Goal: Transaction & Acquisition: Book appointment/travel/reservation

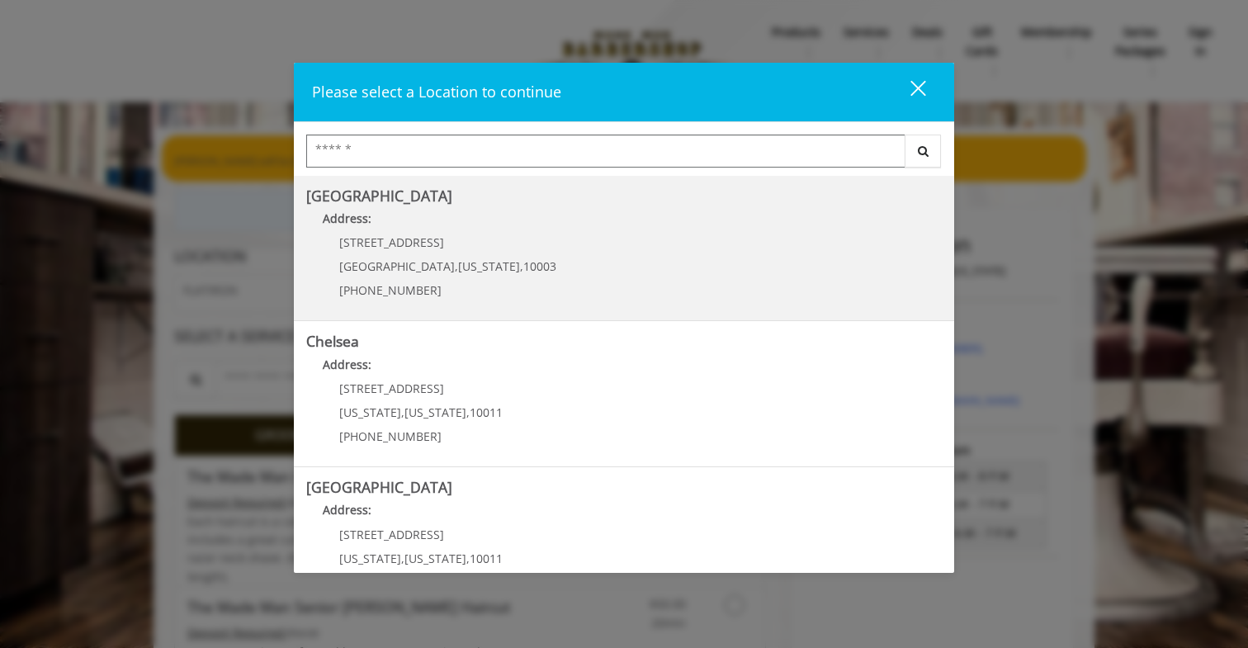
scroll to position [18, 0]
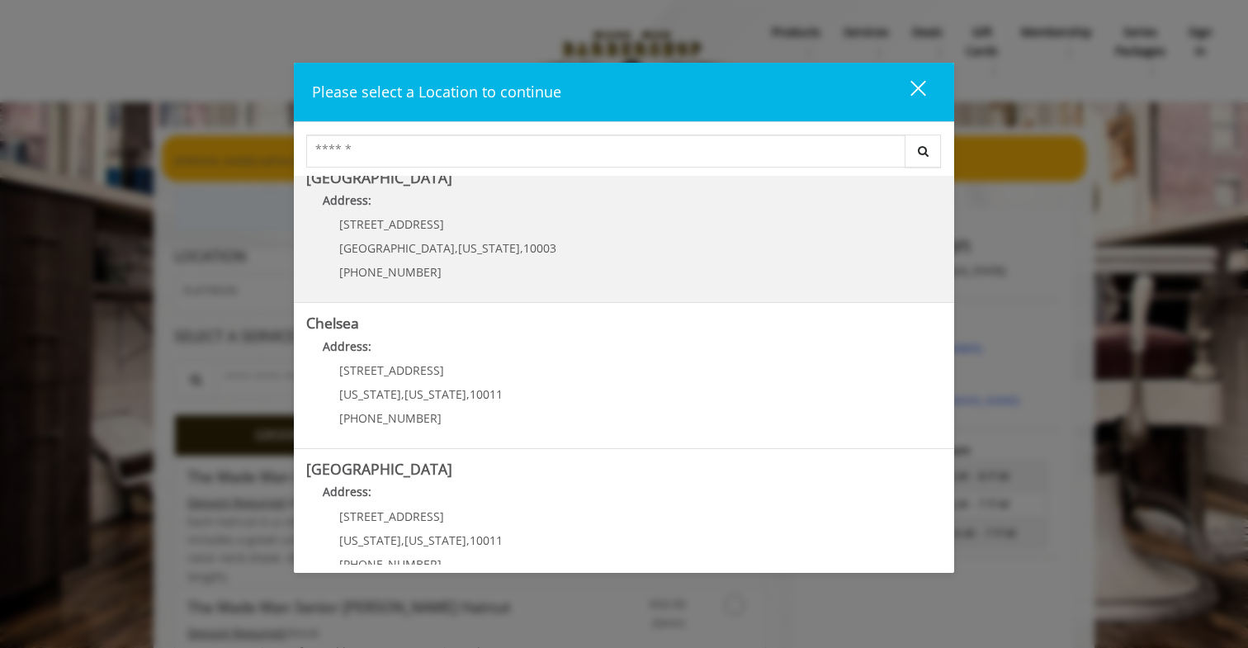
click at [418, 234] on div "[STREET_ADDRESS][US_STATE] (212) 598-1840" at bounding box center [435, 254] width 258 height 72
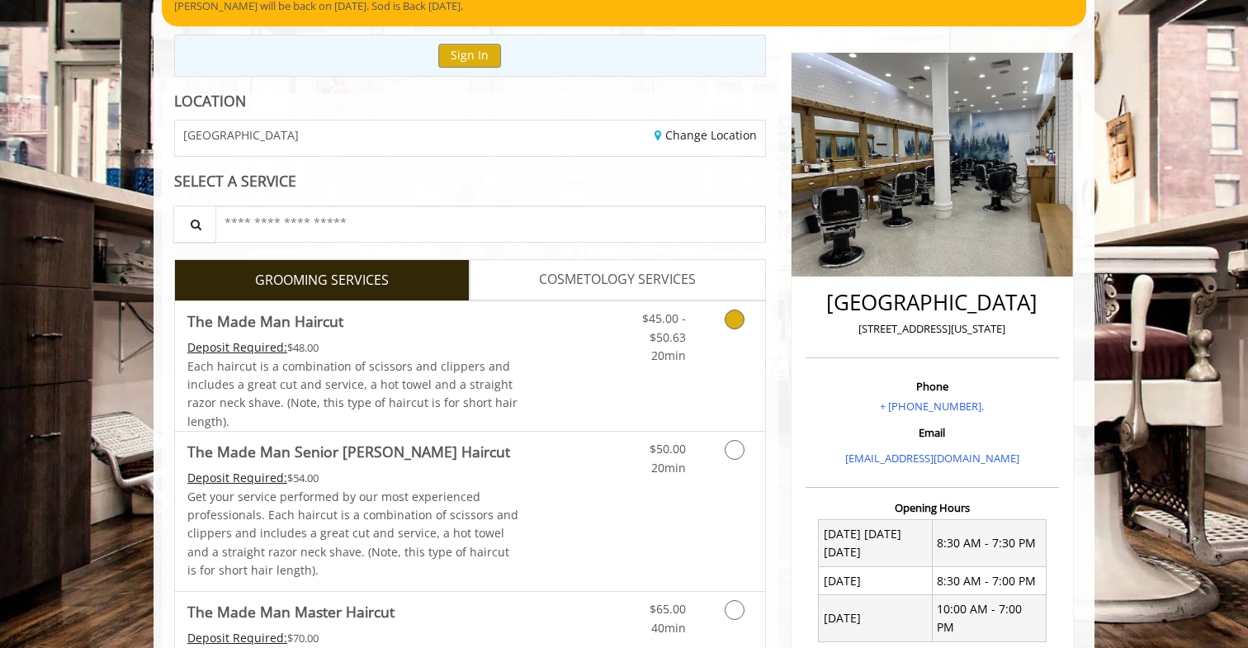
click at [395, 396] on span "Each haircut is a combination of scissors and clippers and includes a great cut…" at bounding box center [352, 393] width 330 height 71
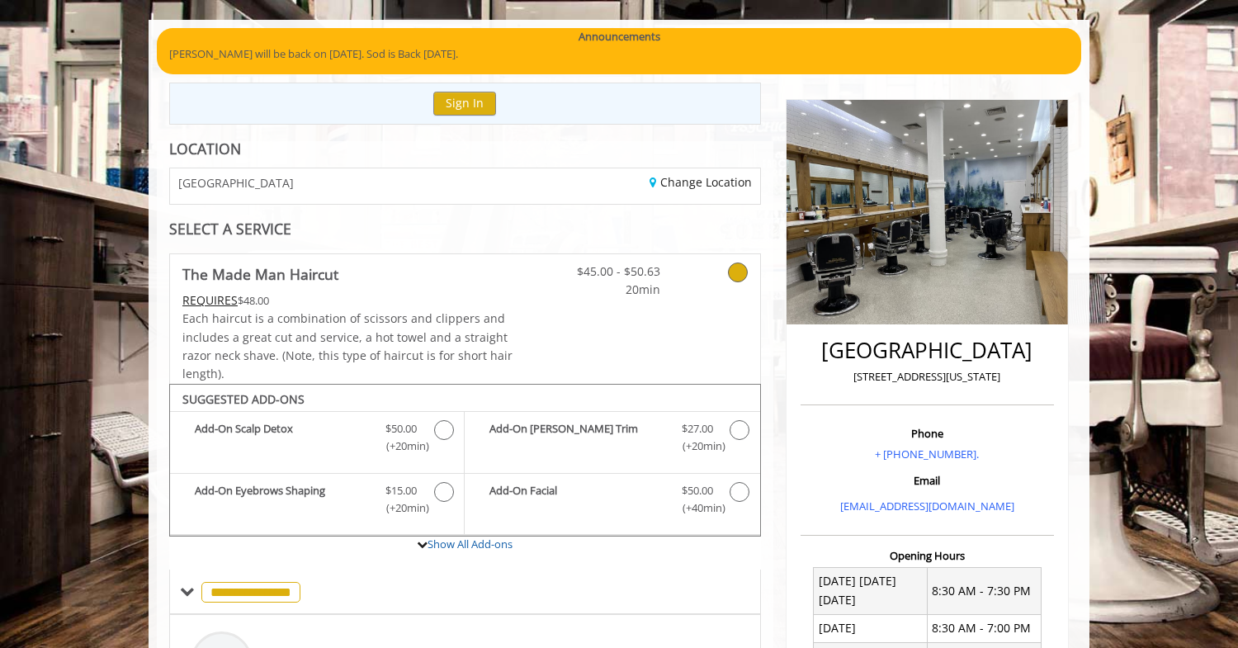
scroll to position [106, 0]
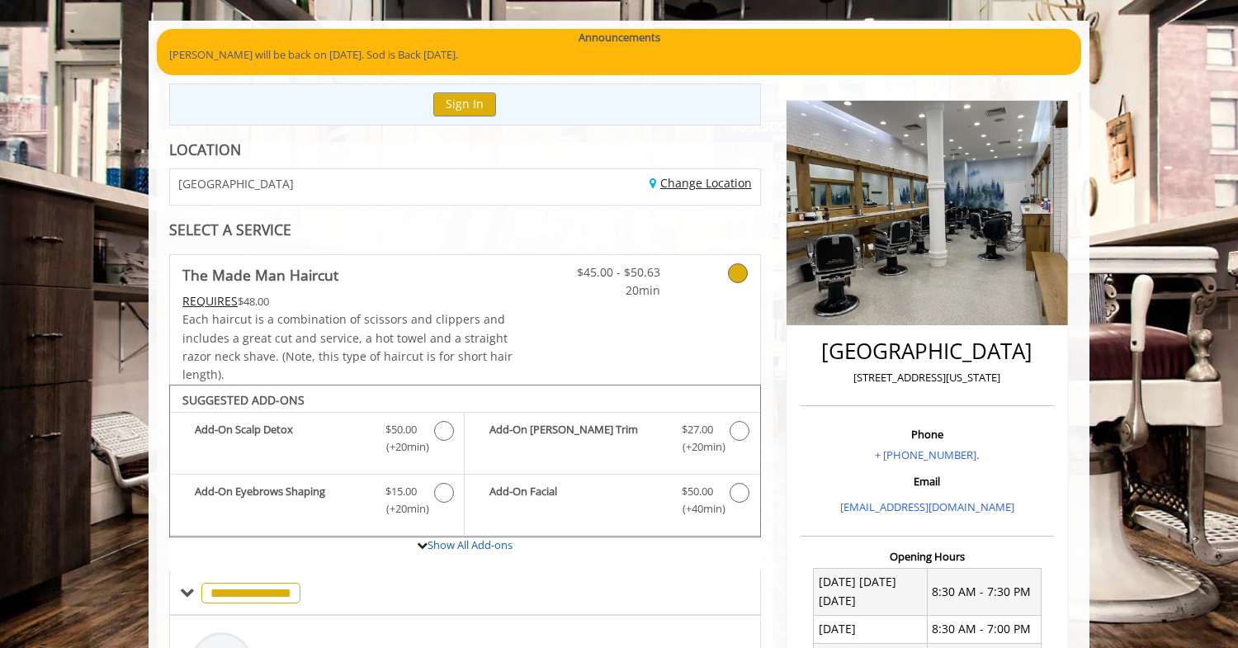
click at [697, 189] on link "Change Location" at bounding box center [701, 183] width 102 height 16
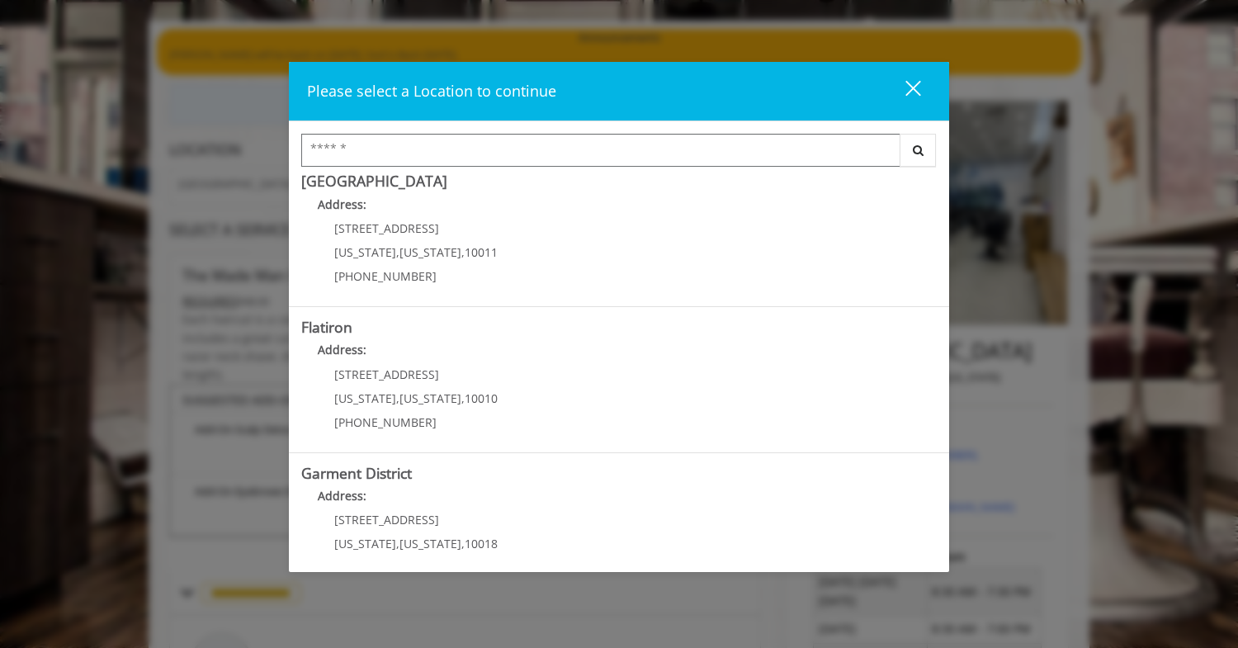
scroll to position [315, 0]
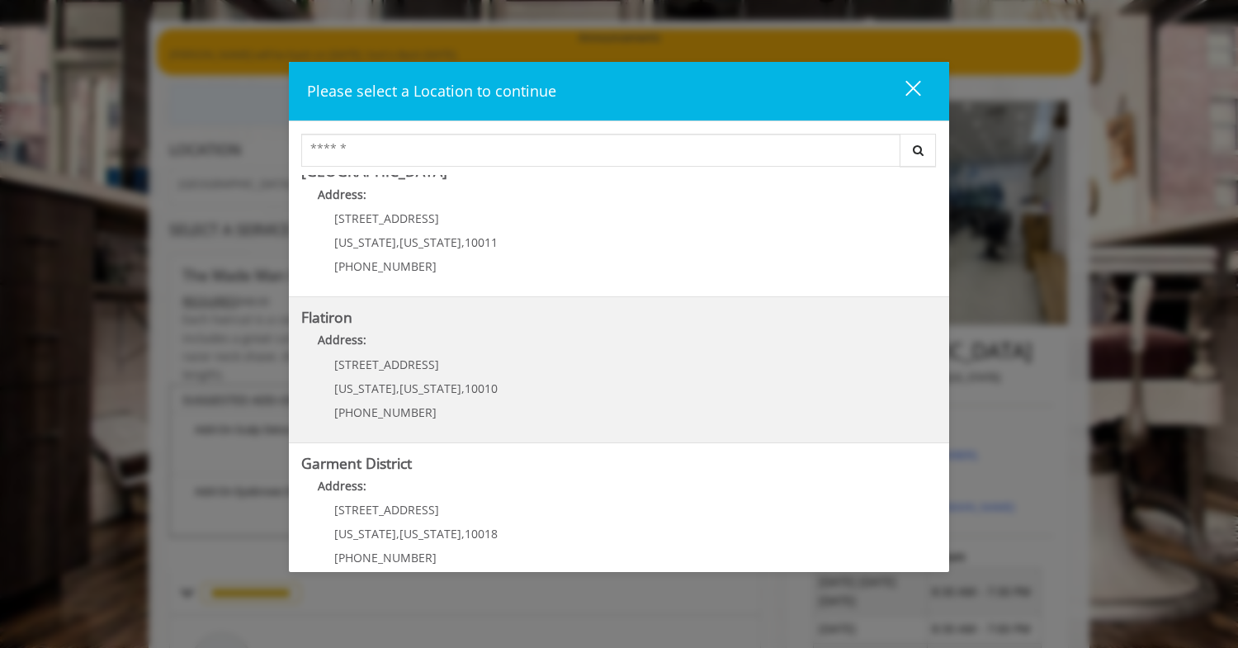
click at [552, 417] on "Flatiron Address: [STREET_ADDRESS][US_STATE][US_STATE] (917) 475-1765" at bounding box center [619, 370] width 636 height 120
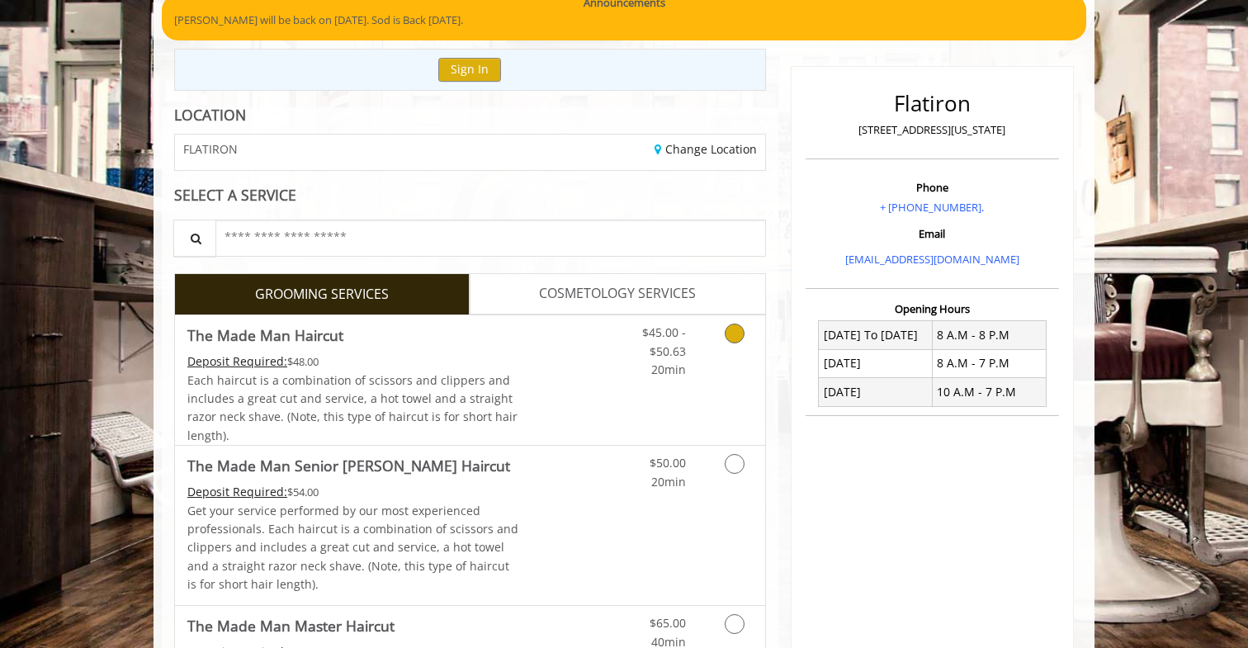
scroll to position [171, 0]
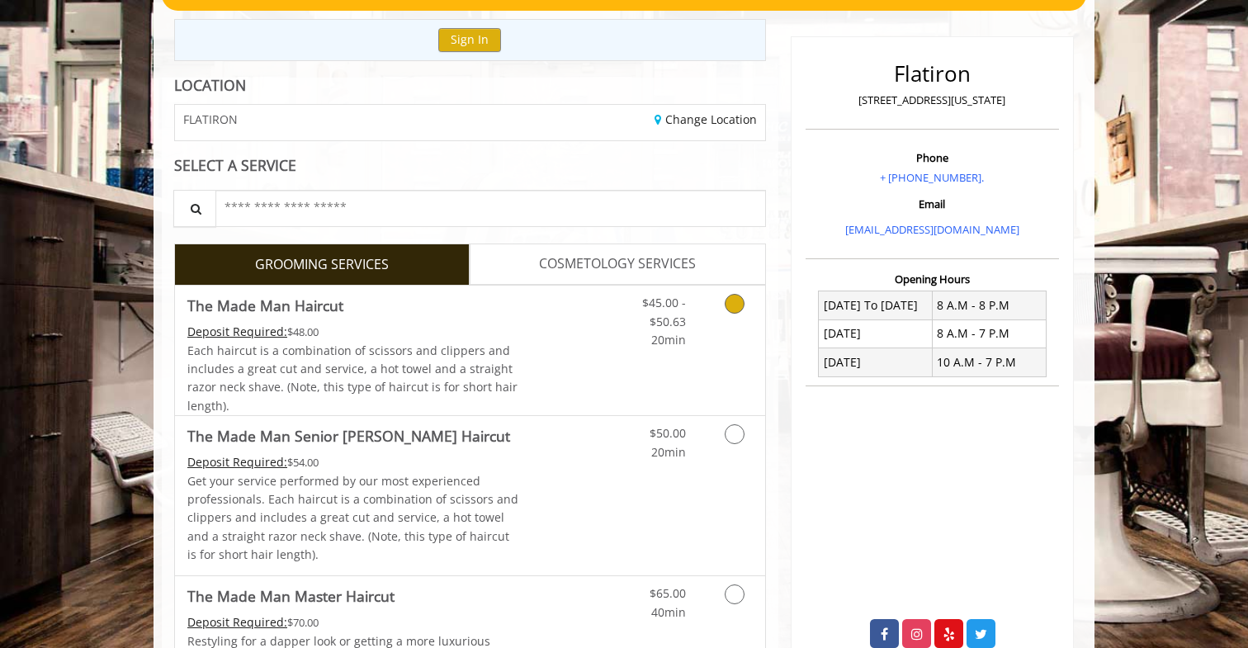
click at [414, 357] on span "Each haircut is a combination of scissors and clippers and includes a great cut…" at bounding box center [352, 378] width 330 height 71
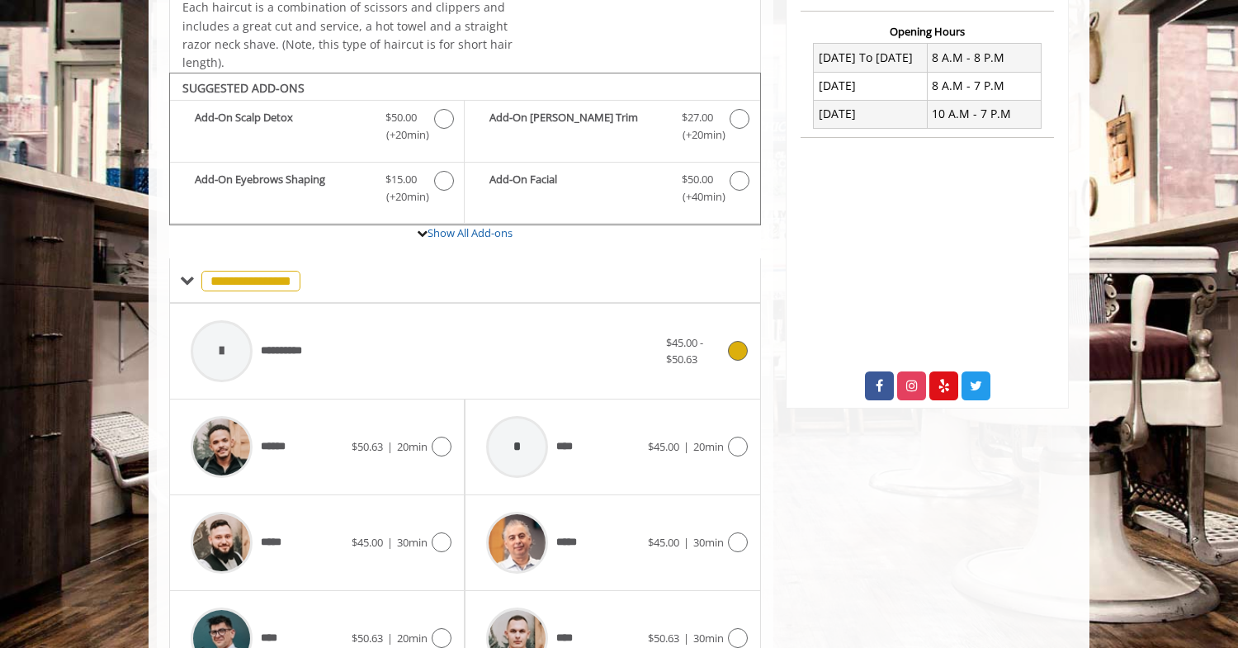
scroll to position [491, 0]
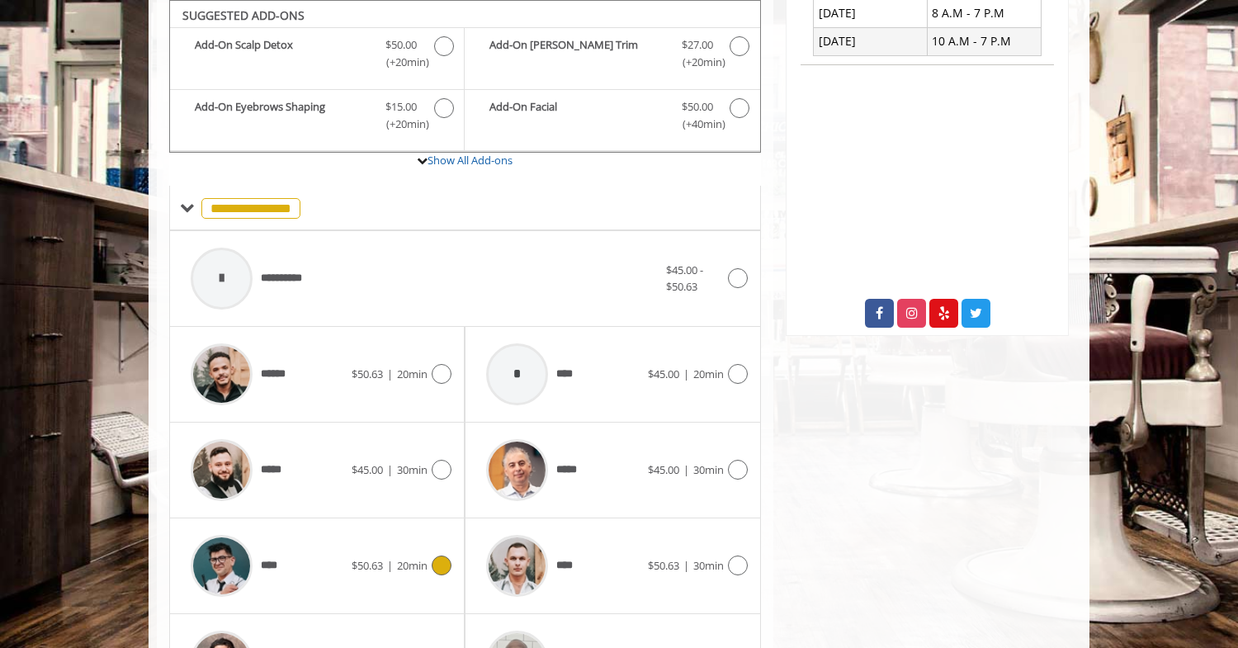
click at [302, 551] on div "****" at bounding box center [266, 566] width 169 height 78
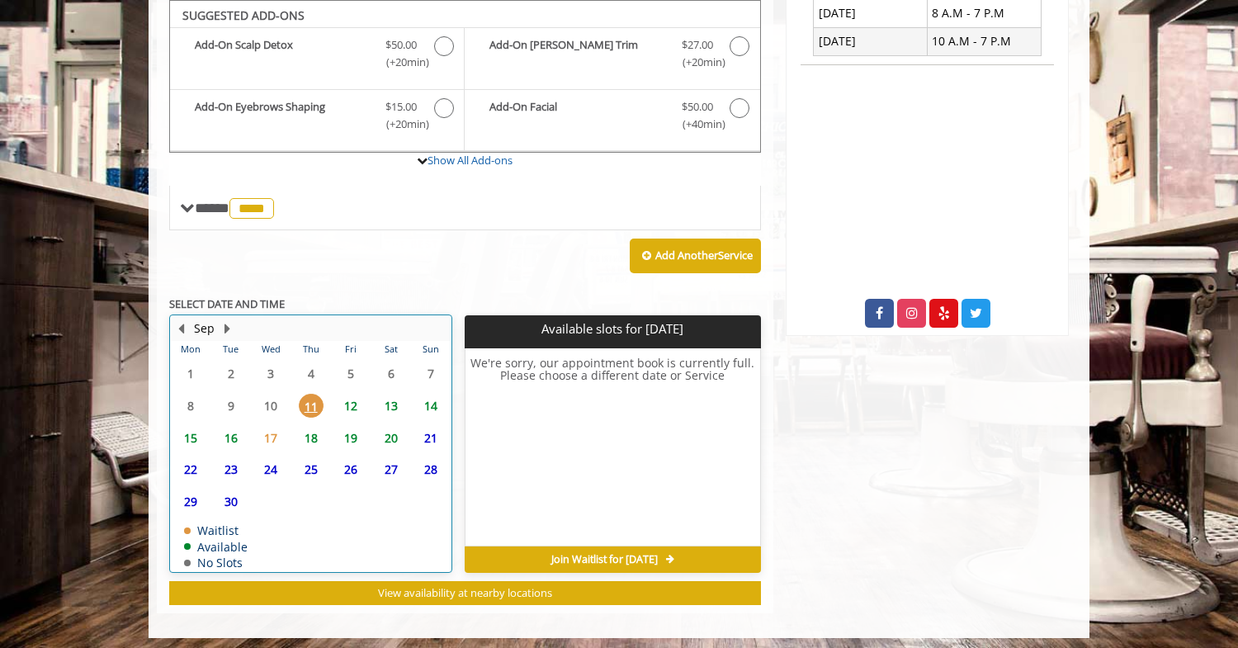
click at [350, 418] on td "12" at bounding box center [351, 406] width 40 height 32
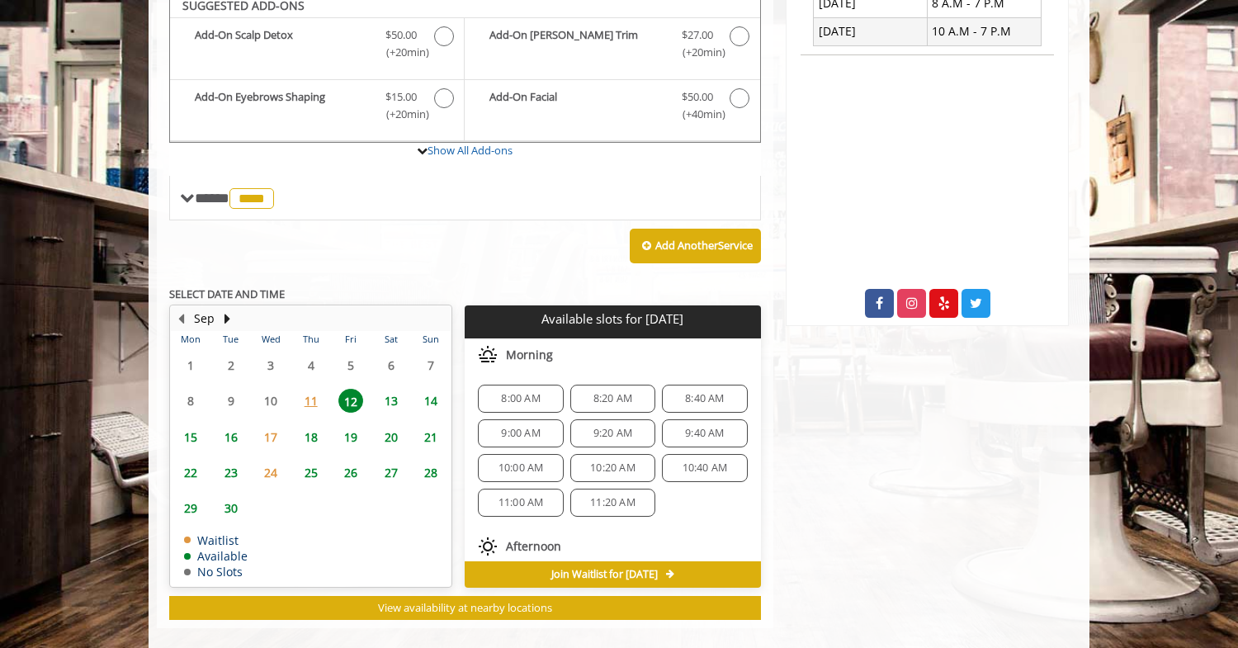
scroll to position [492, 0]
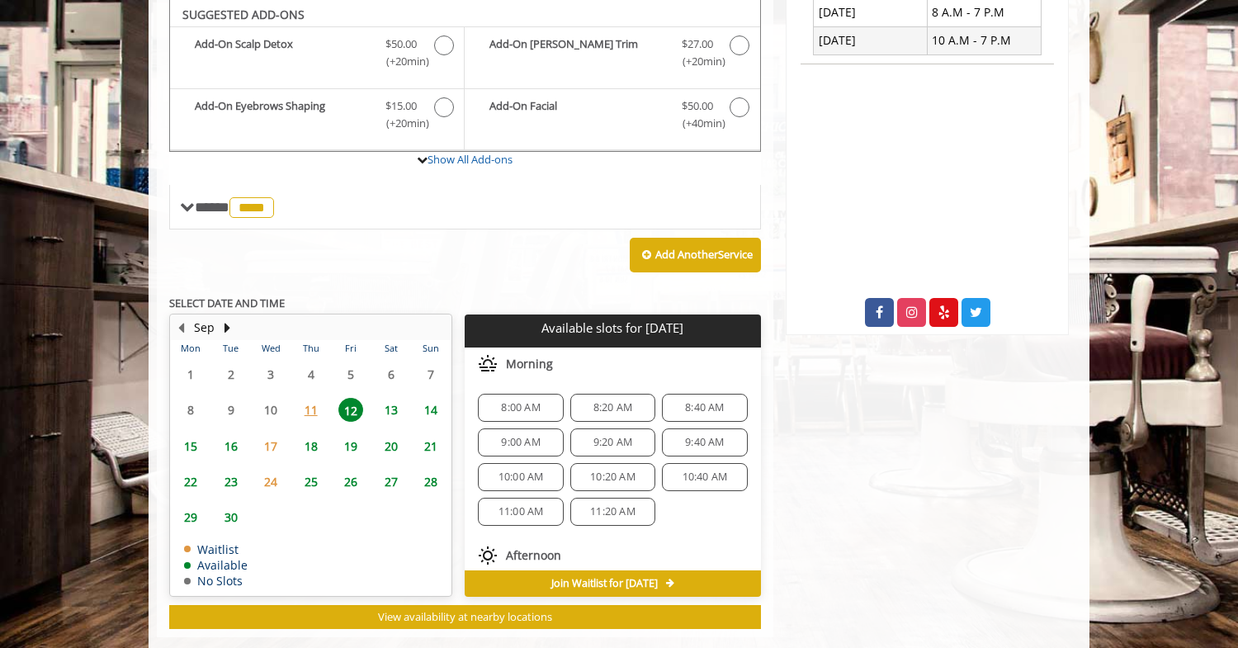
click at [594, 402] on span "8:20 AM" at bounding box center [612, 407] width 39 height 13
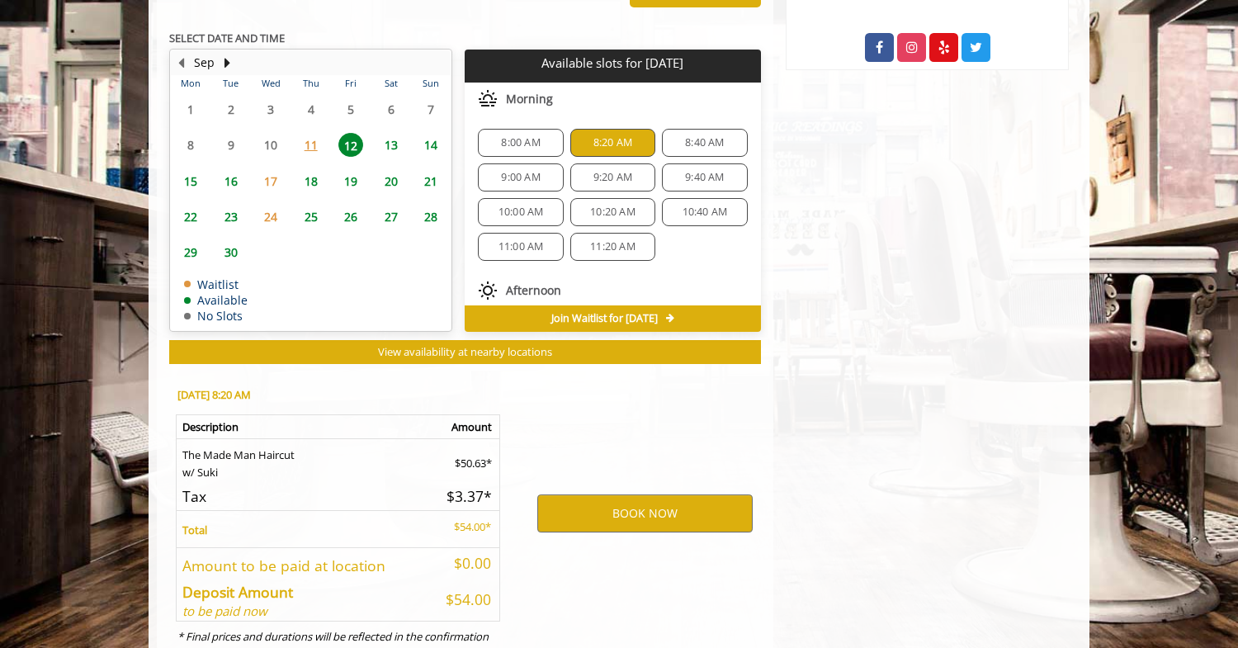
scroll to position [820, 0]
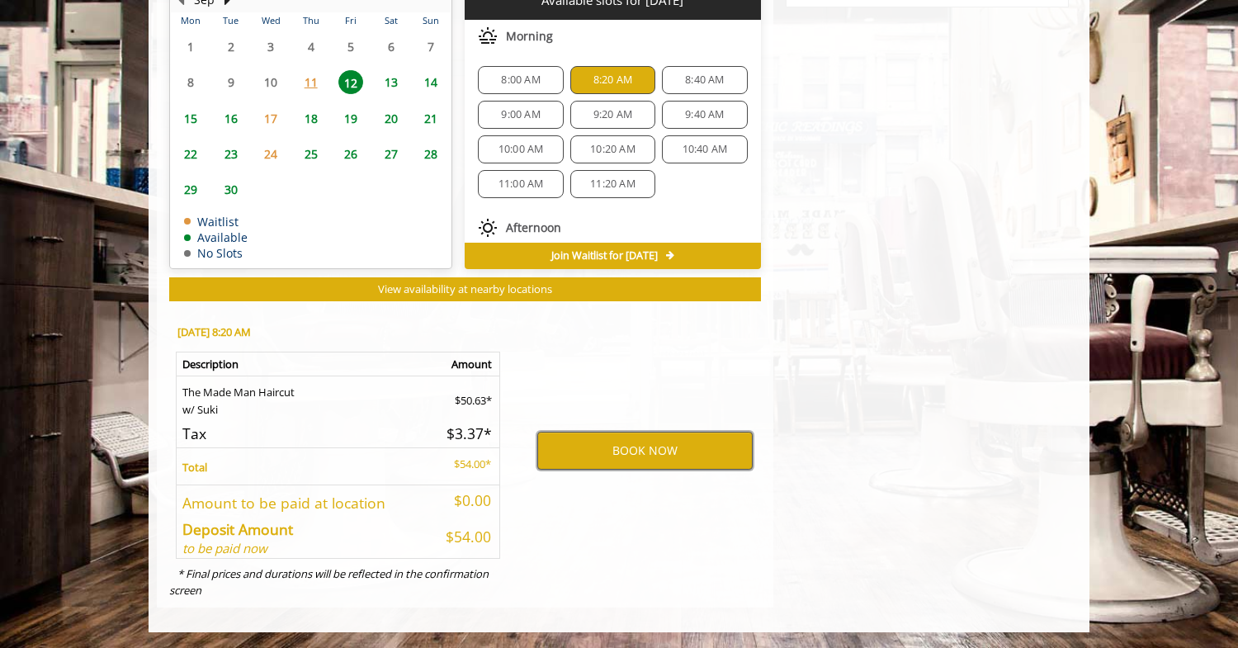
click at [606, 443] on button "BOOK NOW" at bounding box center [644, 451] width 215 height 38
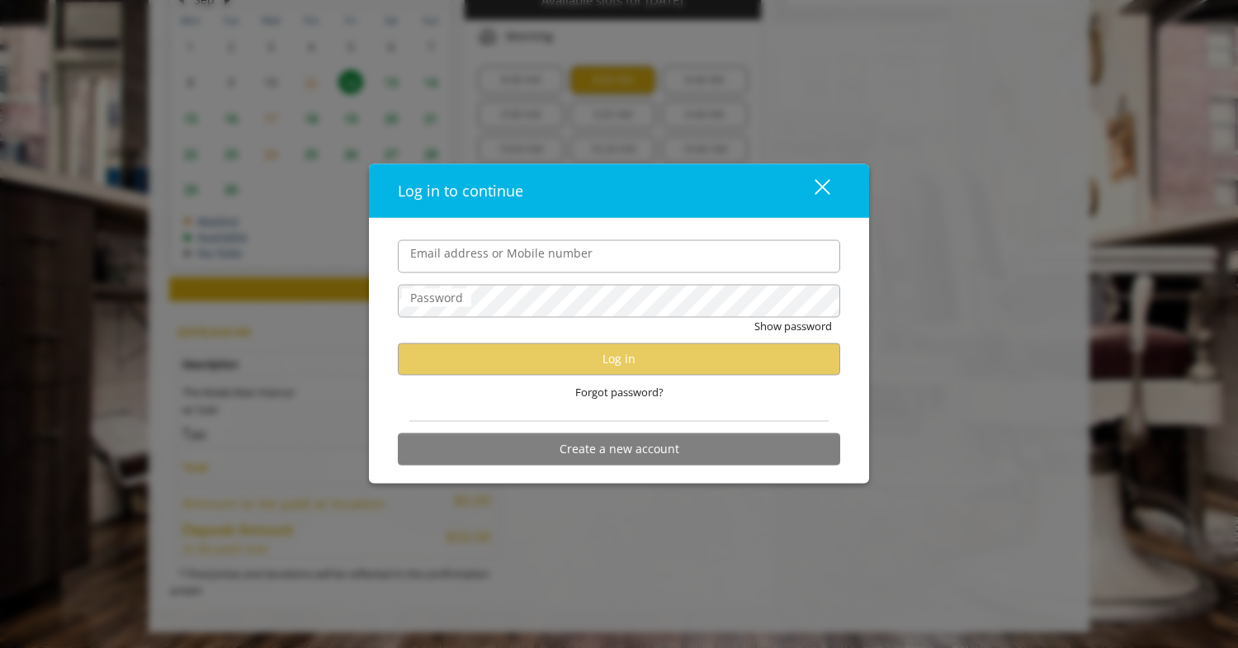
type input "**********"
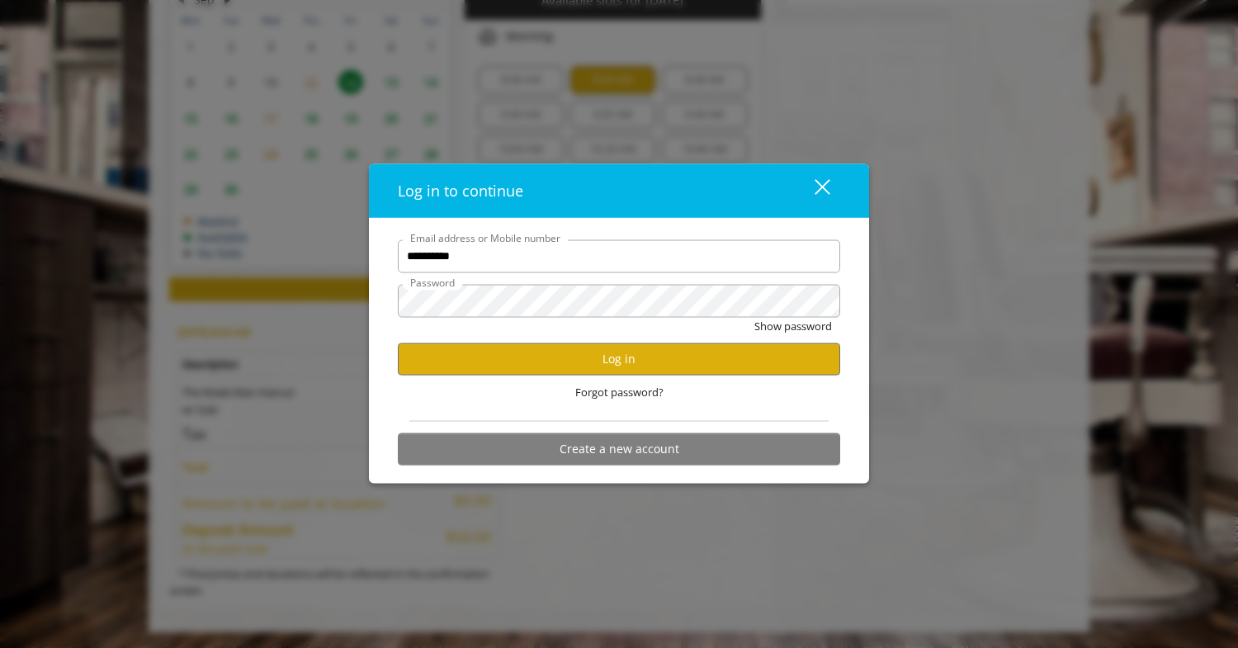
scroll to position [0, 0]
click at [508, 356] on button "Log in" at bounding box center [619, 359] width 442 height 32
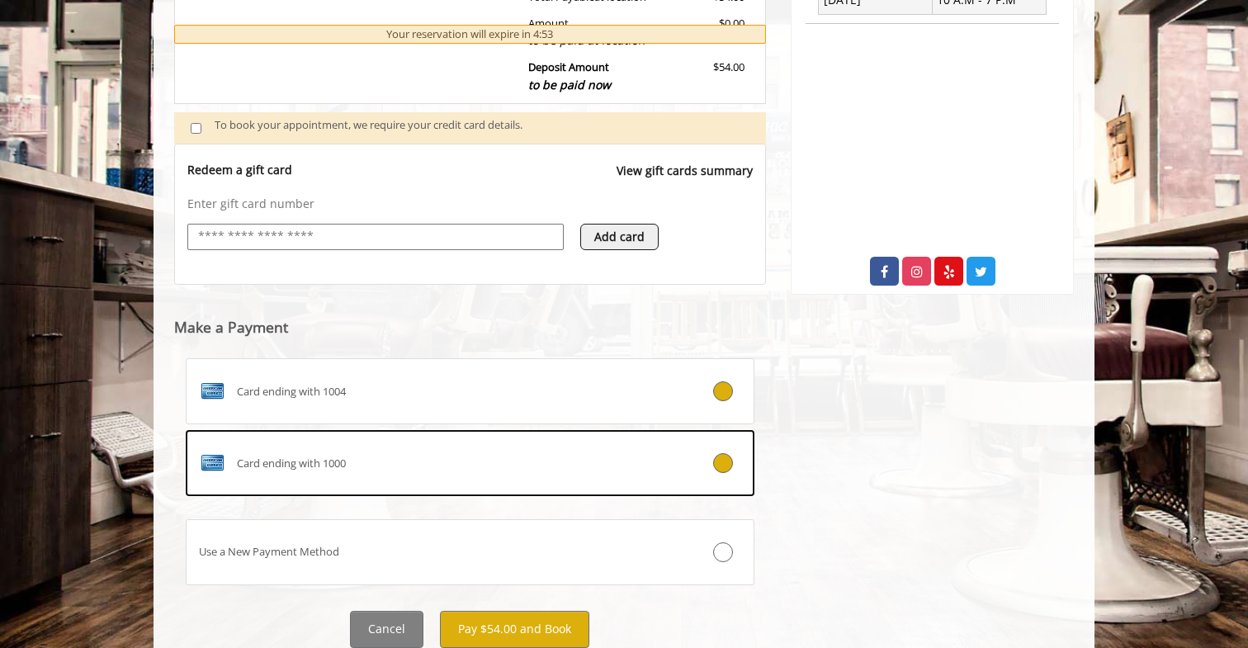
scroll to position [534, 0]
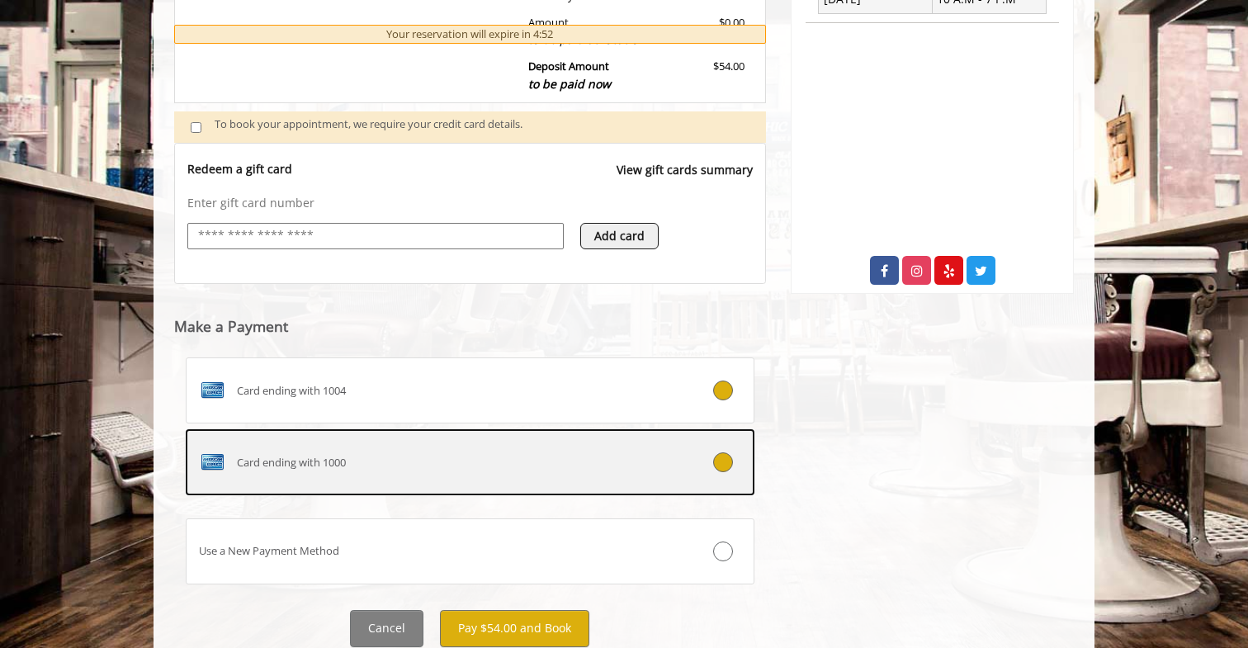
click at [423, 472] on div "Card ending with 1000" at bounding box center [423, 462] width 472 height 26
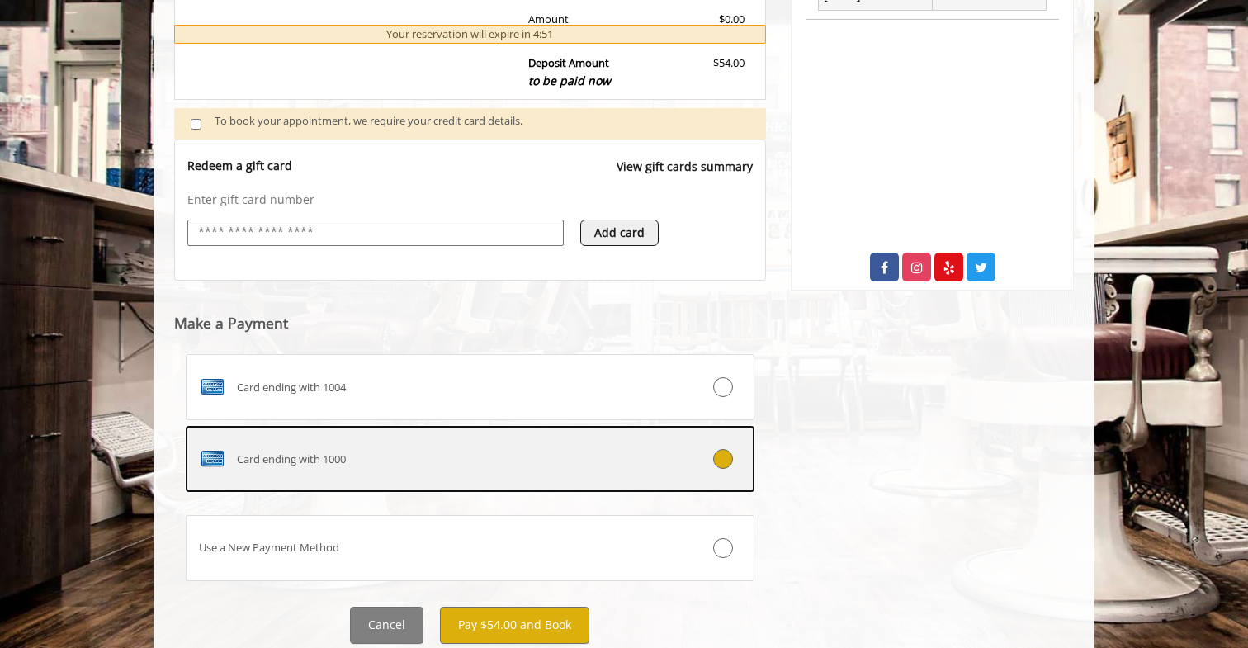
scroll to position [591, 0]
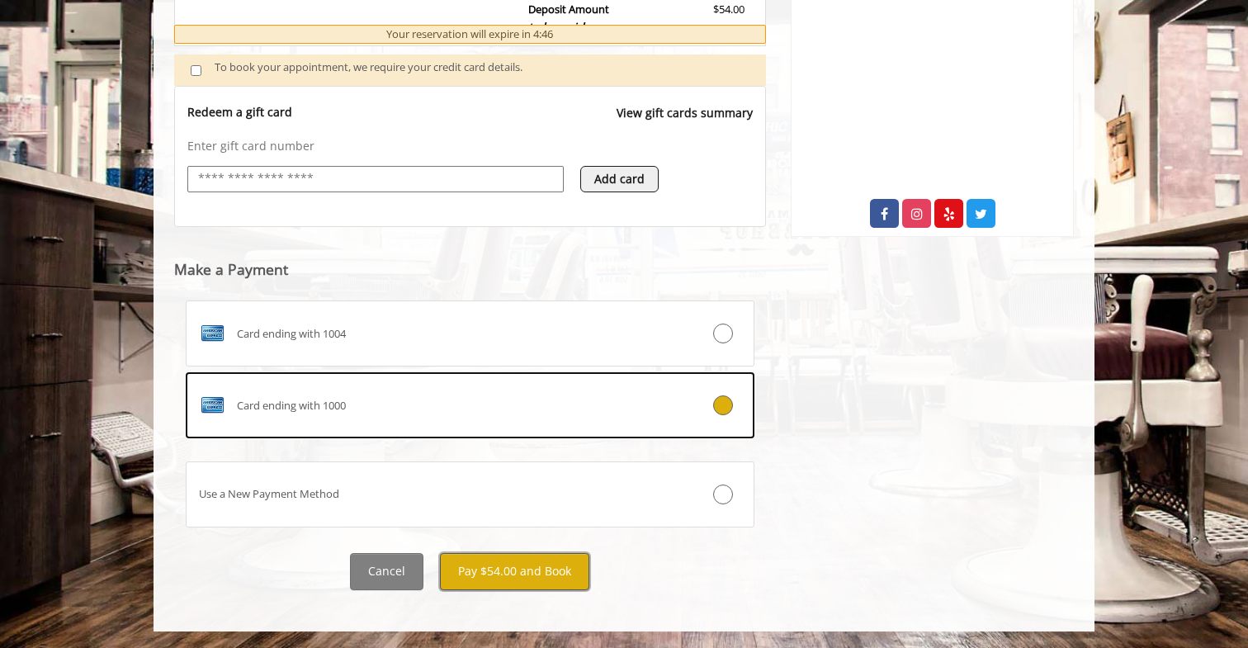
click at [517, 557] on button "Pay $54.00 and Book" at bounding box center [514, 571] width 149 height 37
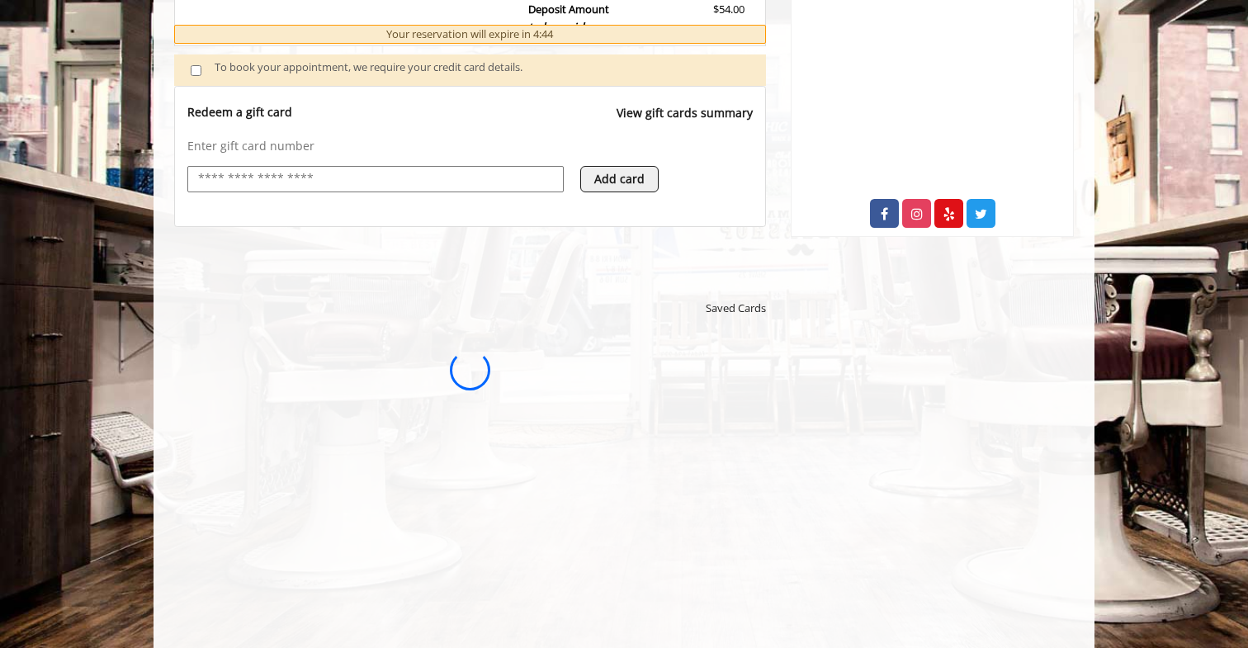
scroll to position [0, 0]
